Goal: Task Accomplishment & Management: Use online tool/utility

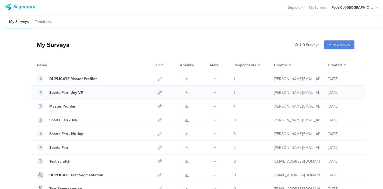
click at [157, 93] on icon at bounding box center [159, 92] width 4 height 4
click at [212, 92] on icon at bounding box center [214, 92] width 4 height 4
click at [204, 108] on button "Duplicate" at bounding box center [204, 106] width 30 height 10
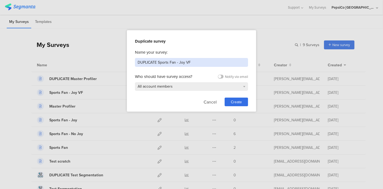
drag, startPoint x: 201, startPoint y: 61, endPoint x: 179, endPoint y: 62, distance: 22.4
click at [179, 62] on input "DUPLICATE Sports Fan - Joy VF" at bounding box center [191, 62] width 113 height 9
drag, startPoint x: 158, startPoint y: 62, endPoint x: 135, endPoint y: 62, distance: 23.2
click at [135, 62] on input "DUPLICATE Sports Fan - Sabritas" at bounding box center [191, 62] width 113 height 9
type input "Sports Fan - Sabritas"
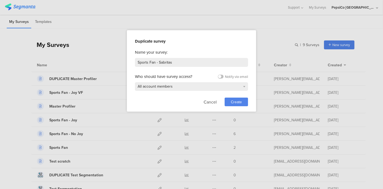
click at [237, 99] on span "Create" at bounding box center [236, 102] width 11 height 6
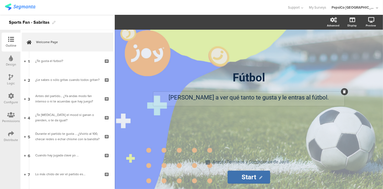
click at [297, 99] on div "[PERSON_NAME] a ver qué tanto te gusta y le entras al fútbol. [PERSON_NAME] a v…" at bounding box center [248, 99] width 191 height 14
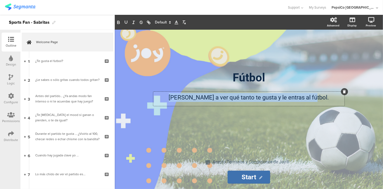
click at [297, 99] on p "[PERSON_NAME] a ver qué tanto te gusta y le entras al fútbol." at bounding box center [248, 97] width 188 height 9
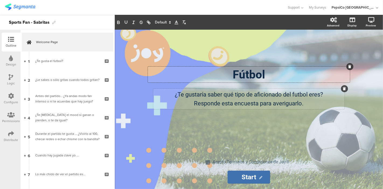
click at [216, 78] on div "Fútbol Fútbol Fútbol" at bounding box center [249, 74] width 202 height 16
drag, startPoint x: 233, startPoint y: 77, endPoint x: 219, endPoint y: 77, distance: 14.3
click at [219, 77] on p "Fútbol" at bounding box center [248, 74] width 199 height 13
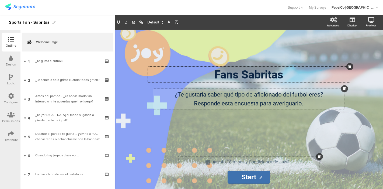
click at [289, 163] on div "Acepto Términos y Condiciones de Joy® Acepto Términos y Condiciones de Joy®" at bounding box center [251, 162] width 80 height 9
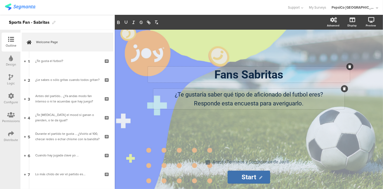
click at [283, 74] on div "Fans Sabritas Fans Sabritas" at bounding box center [249, 74] width 202 height 16
click at [15, 62] on div "Design" at bounding box center [11, 64] width 10 height 5
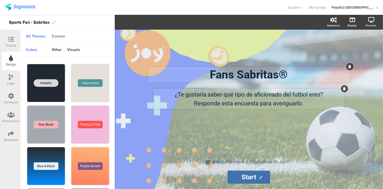
click at [56, 35] on div "Custom" at bounding box center [58, 36] width 19 height 9
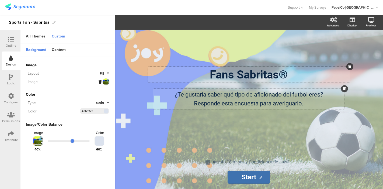
click at [98, 82] on div "Image" at bounding box center [62, 82] width 73 height 6
click at [101, 82] on icon at bounding box center [100, 81] width 3 height 3
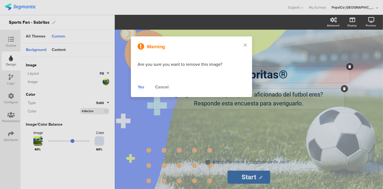
click at [142, 86] on div "Yes" at bounding box center [141, 87] width 7 height 6
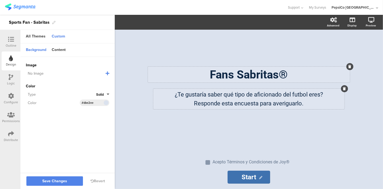
click at [106, 74] on icon at bounding box center [108, 73] width 4 height 4
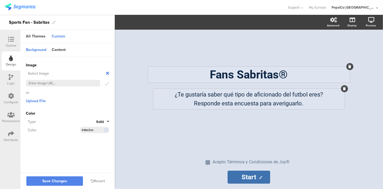
click at [107, 73] on icon at bounding box center [107, 73] width 6 height 6
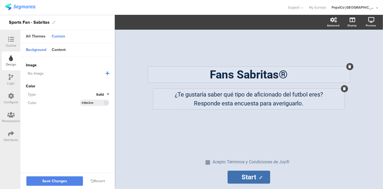
click at [107, 73] on icon at bounding box center [108, 73] width 4 height 4
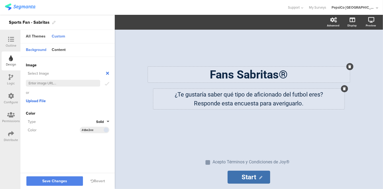
click at [35, 101] on span "Upload File" at bounding box center [36, 101] width 20 height 6
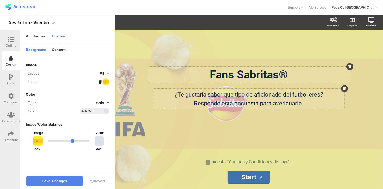
click at [105, 74] on button "Fill" at bounding box center [105, 73] width 10 height 5
click at [89, 107] on button "Centered" at bounding box center [89, 108] width 40 height 11
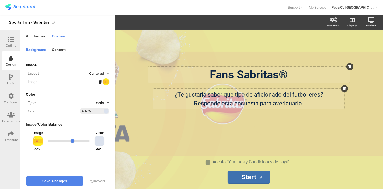
click at [108, 71] on button "Centered" at bounding box center [99, 73] width 20 height 5
click at [89, 119] on button "Fit" at bounding box center [89, 119] width 40 height 11
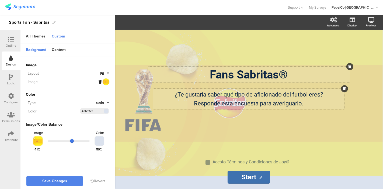
drag, startPoint x: 71, startPoint y: 140, endPoint x: 72, endPoint y: 144, distance: 4.2
click at [72, 141] on input "range" at bounding box center [69, 140] width 42 height 1
click at [105, 83] on div at bounding box center [104, 81] width 11 height 7
click at [99, 81] on icon at bounding box center [100, 81] width 3 height 3
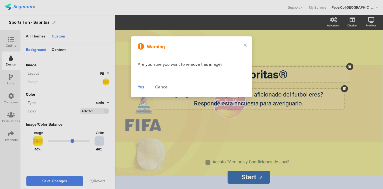
click at [141, 86] on div "Yes" at bounding box center [141, 87] width 7 height 6
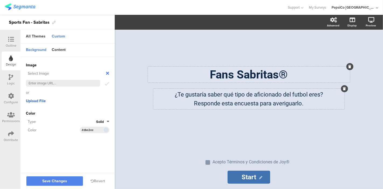
click at [37, 100] on span "Upload File" at bounding box center [36, 101] width 20 height 6
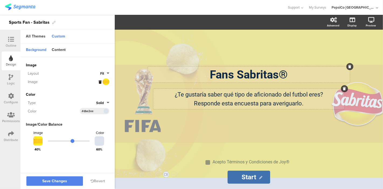
click at [104, 74] on button "Fit" at bounding box center [104, 73] width 9 height 5
click at [100, 83] on button "Fill" at bounding box center [89, 85] width 40 height 11
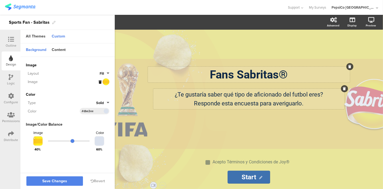
click at [104, 74] on button "Fill" at bounding box center [105, 73] width 10 height 5
click at [92, 117] on button "Fit" at bounding box center [89, 119] width 40 height 11
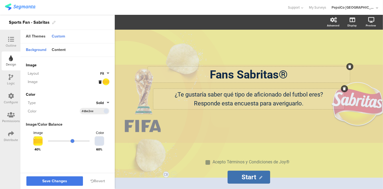
click at [61, 181] on span "Save Changes" at bounding box center [54, 181] width 25 height 0
click at [12, 43] on div "Outline" at bounding box center [11, 45] width 11 height 5
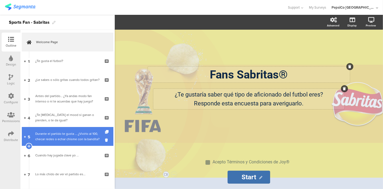
scroll to position [120, 0]
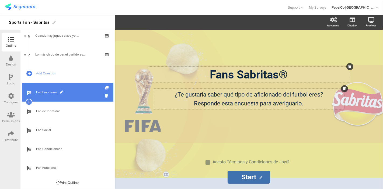
click at [52, 88] on link "Fan Emocional" at bounding box center [68, 92] width 92 height 19
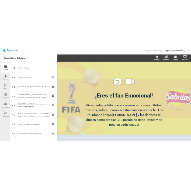
scroll to position [120, 0]
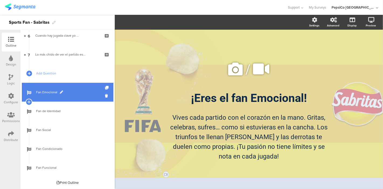
click at [76, 91] on span "Fan Emocional" at bounding box center [70, 91] width 69 height 5
click at [61, 91] on span at bounding box center [61, 91] width 3 height 3
click at [61, 91] on input "Fan Emocional" at bounding box center [56, 92] width 40 height 5
click at [155, 48] on div "/ ¡Eres el fan Emocional! ¡Eres el fan Emocional! Vives cada partido con el cor…" at bounding box center [249, 107] width 226 height 154
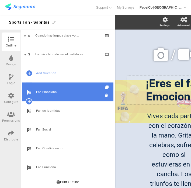
click at [163, 92] on p "¡Eres el fan Emocional!" at bounding box center [174, 90] width 92 height 26
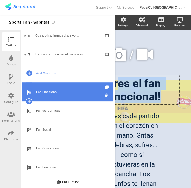
scroll to position [0, 40]
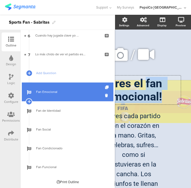
drag, startPoint x: 158, startPoint y: 100, endPoint x: 145, endPoint y: 88, distance: 17.5
click at [145, 88] on p "¡Eres el fan Emocional!" at bounding box center [134, 90] width 92 height 26
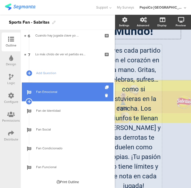
scroll to position [90, 40]
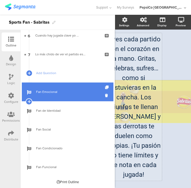
click at [147, 158] on div "Vives cada partido con el corazón en la mano. Gritas, celebras, sufres… como si…" at bounding box center [133, 107] width 57 height 148
click at [147, 158] on p "Vives cada partido con el corazón en la mano. Gritas, celebras, sufres… como si…" at bounding box center [134, 106] width 54 height 145
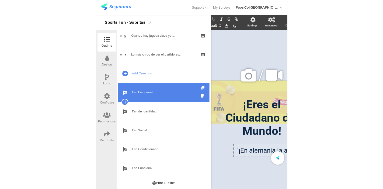
scroll to position [0, 10]
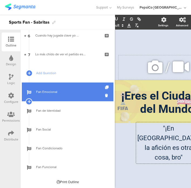
click at [149, 64] on icon at bounding box center [155, 67] width 18 height 18
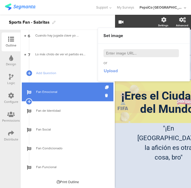
click at [112, 70] on span "Upload" at bounding box center [111, 71] width 14 height 6
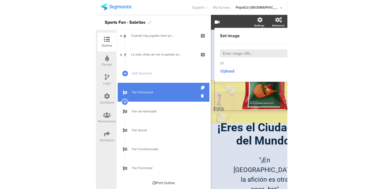
scroll to position [0, 0]
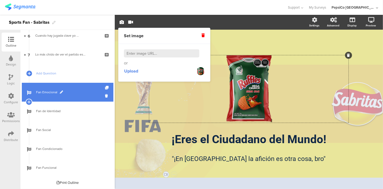
click at [59, 90] on span "Fan Emocional" at bounding box center [70, 91] width 69 height 5
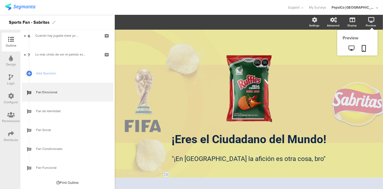
click at [370, 21] on icon at bounding box center [371, 19] width 6 height 5
click at [352, 48] on icon at bounding box center [352, 47] width 6 height 5
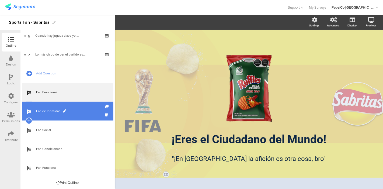
click at [44, 108] on span "Fan de Identidad" at bounding box center [70, 110] width 69 height 5
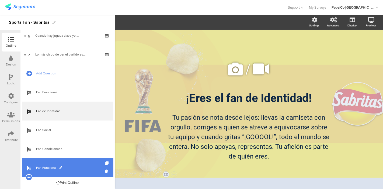
click at [41, 165] on span "Fan Funcional" at bounding box center [70, 167] width 69 height 5
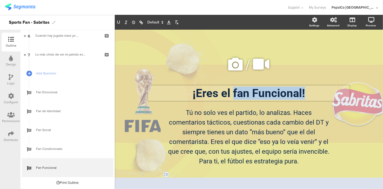
drag, startPoint x: 305, startPoint y: 91, endPoint x: 234, endPoint y: 93, distance: 71.6
click at [234, 93] on div "¡Eres el fan Funcional! ¡Eres el fan Funcional! ¡Eres el fan Funcional!" at bounding box center [249, 93] width 202 height 16
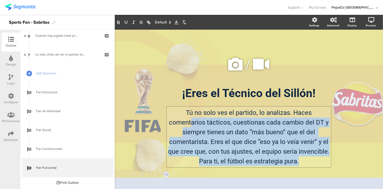
drag, startPoint x: 300, startPoint y: 162, endPoint x: 192, endPoint y: 117, distance: 117.5
click at [192, 117] on div "Tú no solo ves el partido, lo analizas. Haces comentarios tácticos, cuestionas …" at bounding box center [249, 136] width 164 height 61
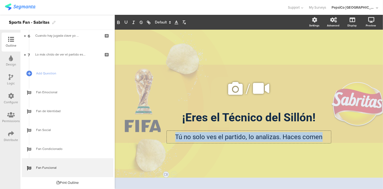
drag, startPoint x: 322, startPoint y: 137, endPoint x: 152, endPoint y: 137, distance: 170.6
click at [152, 137] on div "/ ¡Eres el [GEOGRAPHIC_DATA]! ¡Eres el [GEOGRAPHIC_DATA]! Tú no solo ves el par…" at bounding box center [248, 109] width 215 height 81
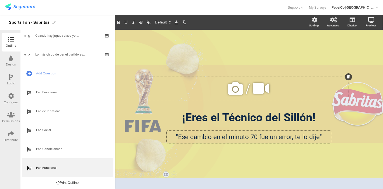
click at [236, 87] on icon at bounding box center [235, 88] width 18 height 18
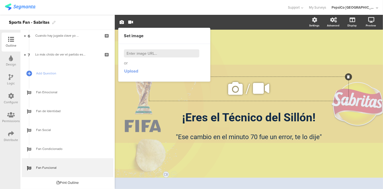
click at [127, 70] on span "Upload" at bounding box center [131, 71] width 14 height 6
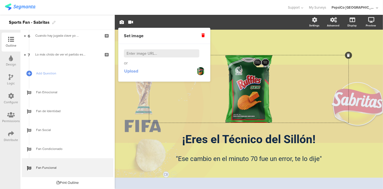
click at [134, 98] on div "/ ¡Eres el [GEOGRAPHIC_DATA]! ¡Eres el [GEOGRAPHIC_DATA]! "Ese cambio en el min…" at bounding box center [249, 109] width 268 height 159
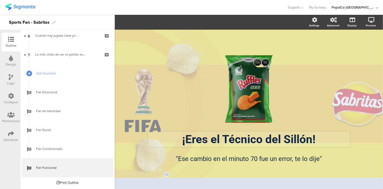
click at [162, 137] on p "¡Eres el Técnico del Sillón!" at bounding box center [248, 138] width 199 height 13
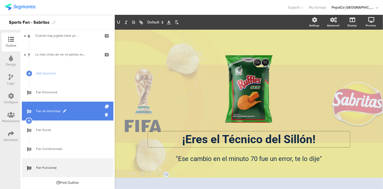
click at [70, 109] on span "Fan de Identidad" at bounding box center [70, 110] width 69 height 5
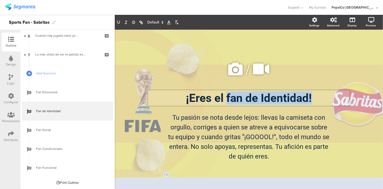
drag, startPoint x: 318, startPoint y: 96, endPoint x: 228, endPoint y: 93, distance: 90.0
click at [228, 93] on div "¡Eres el fan de Identidad! ¡Eres el fan de Identidad! ¡Eres el fan de Identidad!" at bounding box center [249, 98] width 202 height 16
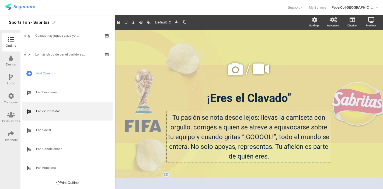
drag, startPoint x: 274, startPoint y: 157, endPoint x: 167, endPoint y: 114, distance: 115.0
click at [167, 114] on div "Tu pasión se nota desde lejos: llevas la camiseta con orgullo, corriges a quien…" at bounding box center [249, 136] width 164 height 51
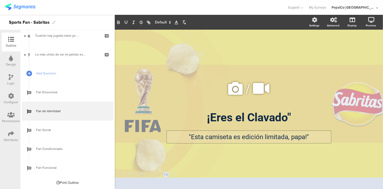
click at [191, 135] on p ""Esta camiseta es edición limitada, papa!"" at bounding box center [248, 137] width 161 height 10
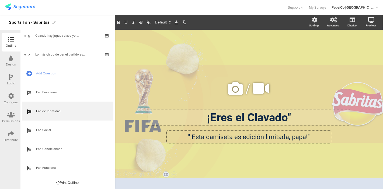
click at [208, 119] on div "¡Eres el Clavado" ¡Eres el Clavado"" at bounding box center [249, 117] width 202 height 16
click at [291, 114] on p "¡Eres el Clavado"" at bounding box center [248, 117] width 199 height 13
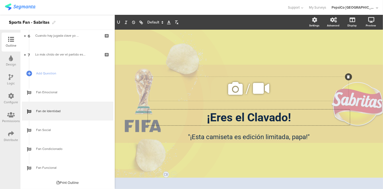
click at [237, 92] on icon at bounding box center [235, 88] width 18 height 18
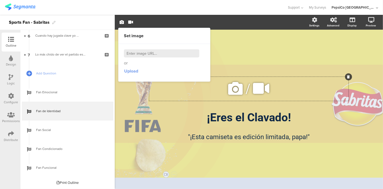
click at [135, 69] on span "Upload" at bounding box center [131, 71] width 14 height 6
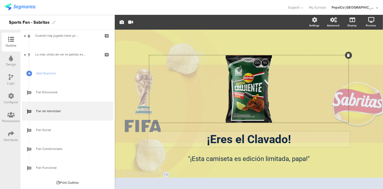
click at [157, 140] on div "¡Eres el Clavado! ¡Eres el Clavado!" at bounding box center [249, 139] width 202 height 16
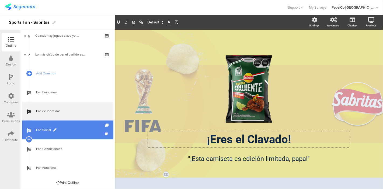
click at [57, 129] on span "Fan Social" at bounding box center [70, 129] width 69 height 5
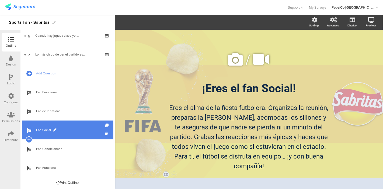
click at [67, 134] on link "Fan Social" at bounding box center [68, 129] width 92 height 19
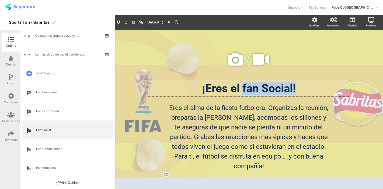
drag, startPoint x: 303, startPoint y: 91, endPoint x: 242, endPoint y: 90, distance: 60.6
click at [242, 90] on div "¡Eres el fan Social! ¡Eres el fan Social! ¡Eres el fan Social!" at bounding box center [249, 88] width 202 height 16
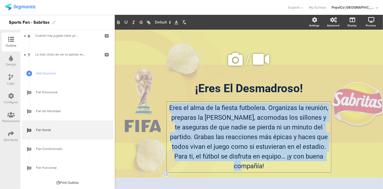
drag, startPoint x: 315, startPoint y: 163, endPoint x: 166, endPoint y: 107, distance: 159.1
click at [167, 107] on div "Eres el alma de la fiesta futbolera. Organizas la reunión, preparas la [PERSON_…" at bounding box center [249, 136] width 164 height 71
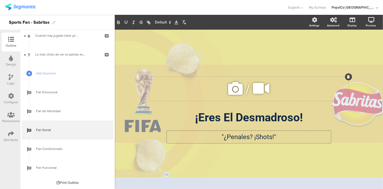
click at [232, 89] on icon at bounding box center [235, 88] width 18 height 18
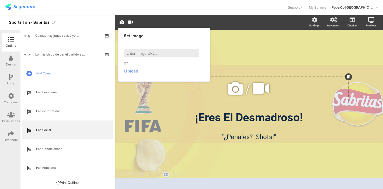
click at [131, 72] on span "Upload" at bounding box center [131, 71] width 14 height 6
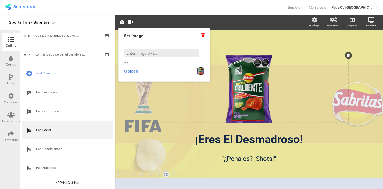
click at [129, 129] on div "/ ¡Eres El Desmadroso! ¡Eres El Desmadroso! "¿Penales? ¡Shots!" "¿Penales? ¡Sho…" at bounding box center [249, 109] width 268 height 159
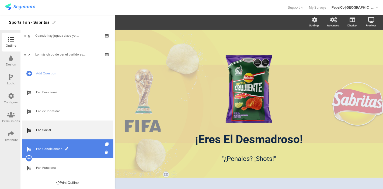
click at [47, 147] on span "Fan Condicionado" at bounding box center [70, 148] width 69 height 5
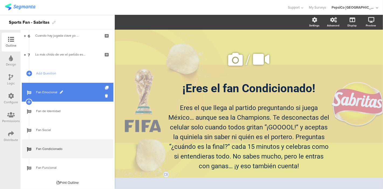
click at [54, 98] on link "Fan Emocional" at bounding box center [68, 92] width 92 height 19
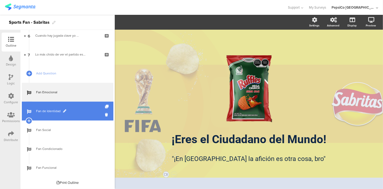
click at [50, 117] on link "Fan de Identidad" at bounding box center [68, 110] width 92 height 19
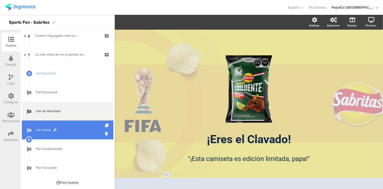
click at [44, 135] on link "Fan Social" at bounding box center [68, 129] width 92 height 19
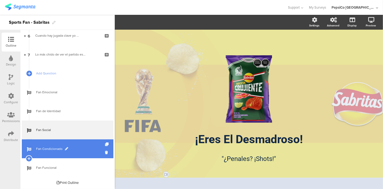
click at [42, 149] on span "Fan Condicionado" at bounding box center [70, 148] width 69 height 5
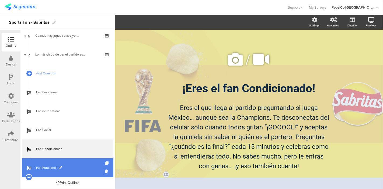
click at [40, 166] on span "Fan Funcional" at bounding box center [70, 167] width 69 height 5
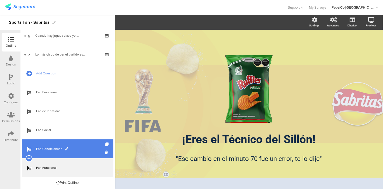
click at [43, 152] on link "Fan Condicionado" at bounding box center [68, 148] width 92 height 19
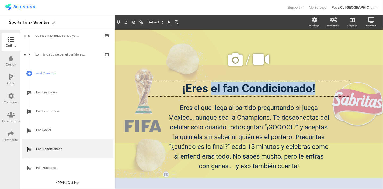
drag, startPoint x: 316, startPoint y: 86, endPoint x: 212, endPoint y: 86, distance: 104.2
click at [212, 86] on div "¡Eres el fan Condicionado! ¡Eres el fan Condicionado! ¡Eres el fan Condicionado!" at bounding box center [249, 88] width 202 height 16
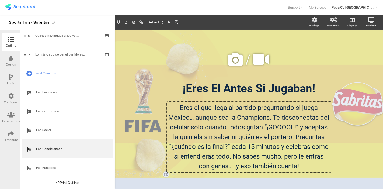
drag, startPoint x: 298, startPoint y: 166, endPoint x: 152, endPoint y: 101, distance: 159.4
click at [152, 101] on div "/ ¡Eres El Antes Si Jugaban! ¡Eres El Antes Si Jugaban! Eres el que llega al pa…" at bounding box center [248, 109] width 215 height 139
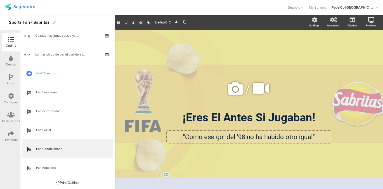
click at [311, 137] on p ""Como ese gol del '98 no ha habido otro igual"" at bounding box center [248, 137] width 161 height 10
click at [237, 87] on icon at bounding box center [235, 88] width 18 height 18
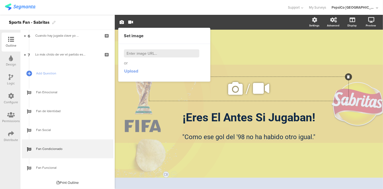
click at [135, 69] on span "Upload" at bounding box center [131, 71] width 14 height 6
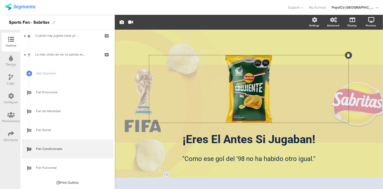
click at [264, 45] on div "/ ¡Eres El Antes Si Jugaban! ¡Eres El Antes Si Jugaban! "Como ese gol del '98 n…" at bounding box center [249, 107] width 226 height 154
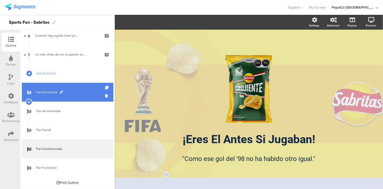
scroll to position [3, 0]
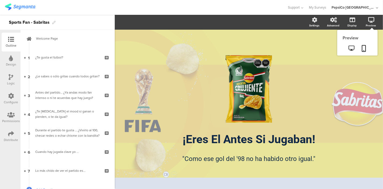
click at [373, 20] on icon at bounding box center [371, 19] width 6 height 5
click at [364, 49] on icon at bounding box center [364, 48] width 4 height 7
